Goal: Navigation & Orientation: Find specific page/section

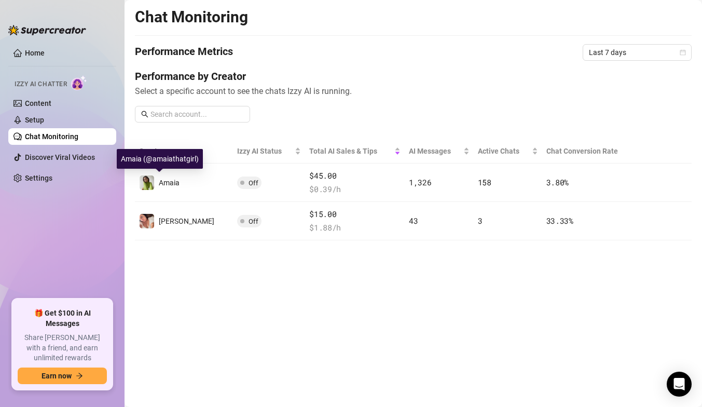
click at [149, 182] on img at bounding box center [147, 182] width 15 height 15
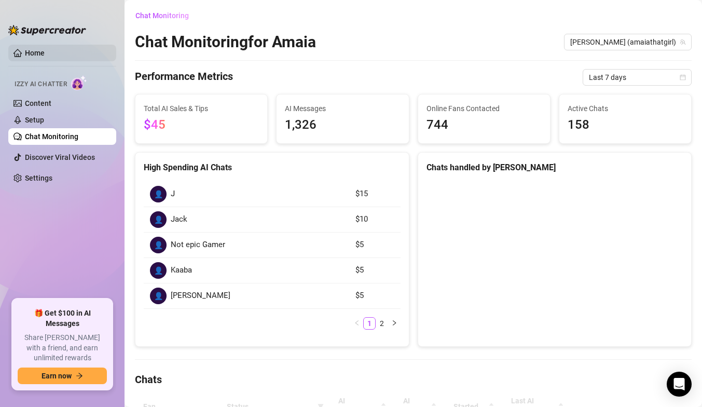
click at [45, 57] on link "Home" at bounding box center [35, 53] width 20 height 8
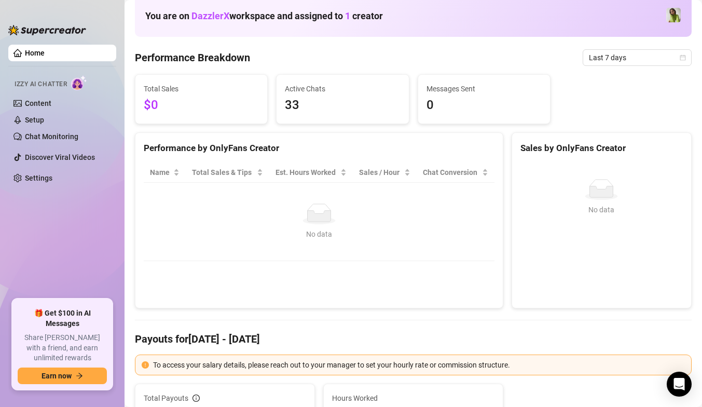
scroll to position [64, 0]
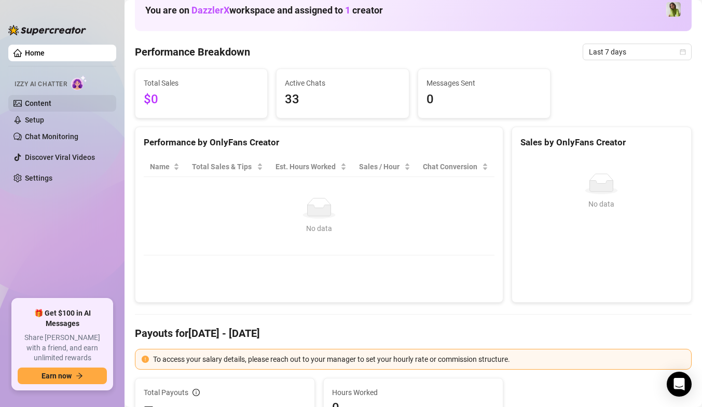
click at [32, 99] on link "Content" at bounding box center [38, 103] width 26 height 8
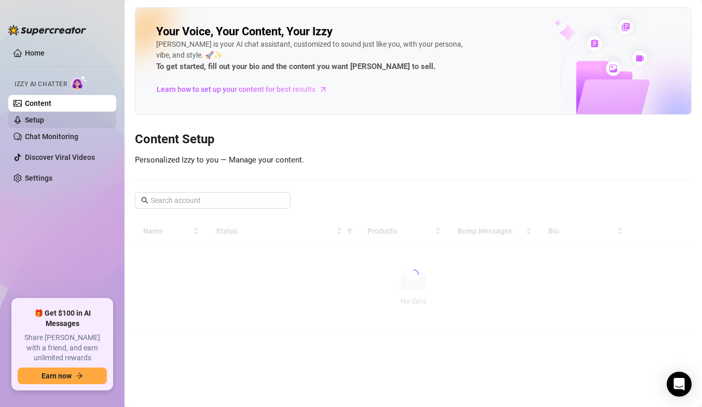
click at [44, 124] on link "Setup" at bounding box center [34, 120] width 19 height 8
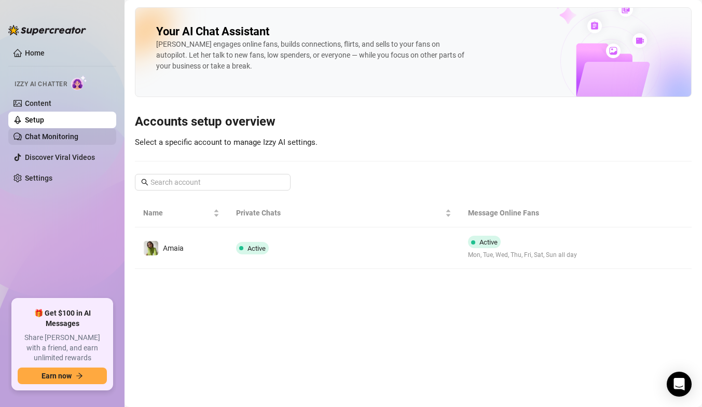
click at [68, 138] on link "Chat Monitoring" at bounding box center [51, 136] width 53 height 8
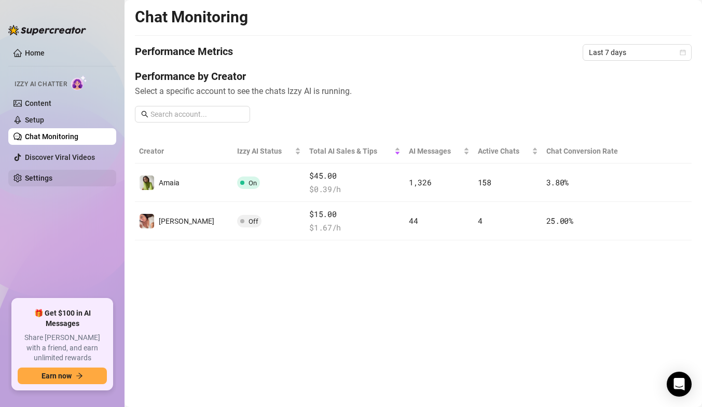
click at [52, 179] on link "Settings" at bounding box center [38, 178] width 27 height 8
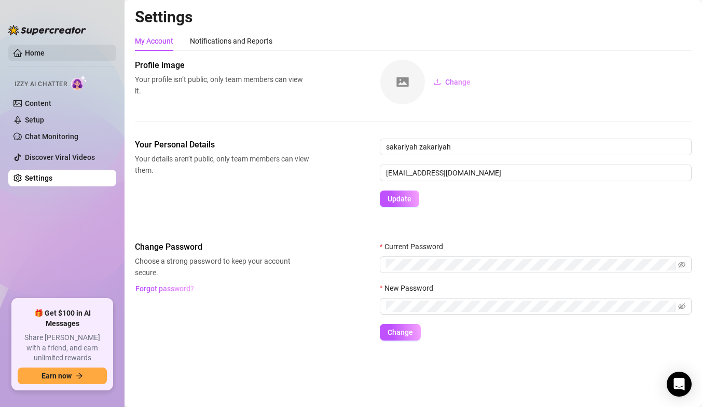
click at [25, 52] on link "Home" at bounding box center [35, 53] width 20 height 8
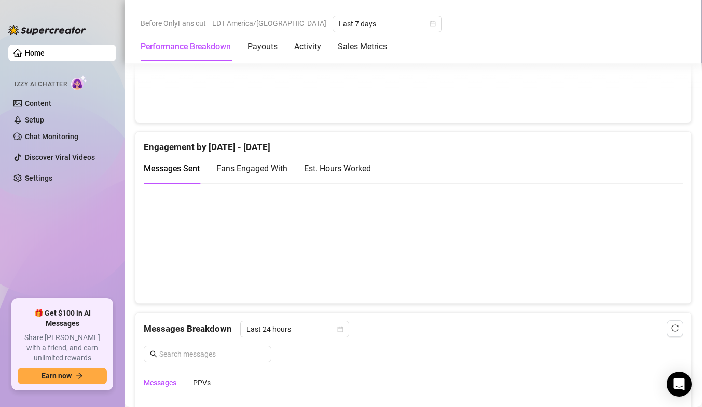
scroll to position [677, 0]
